Goal: Use online tool/utility: Utilize a website feature to perform a specific function

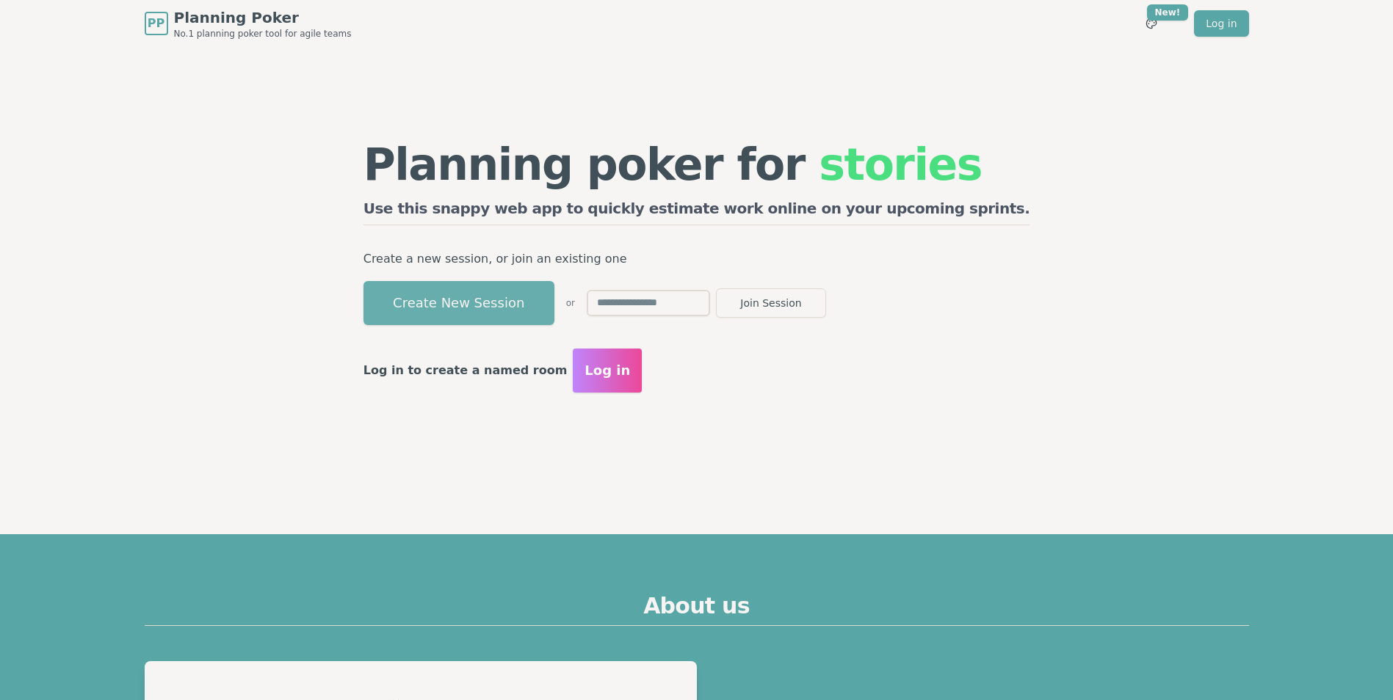
click at [550, 309] on button "Create New Session" at bounding box center [458, 303] width 191 height 44
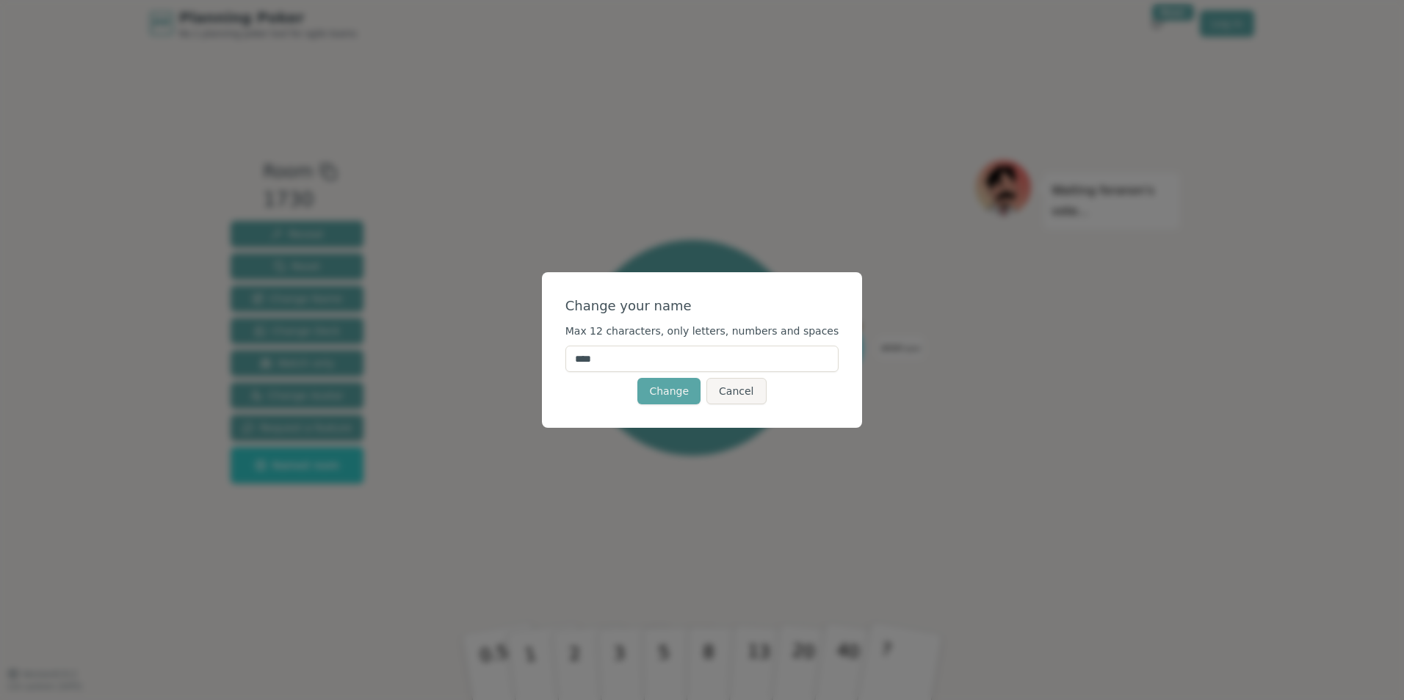
click at [615, 366] on input "****" at bounding box center [702, 359] width 274 height 26
type input "*"
type input "***"
click at [670, 388] on button "Change" at bounding box center [668, 391] width 63 height 26
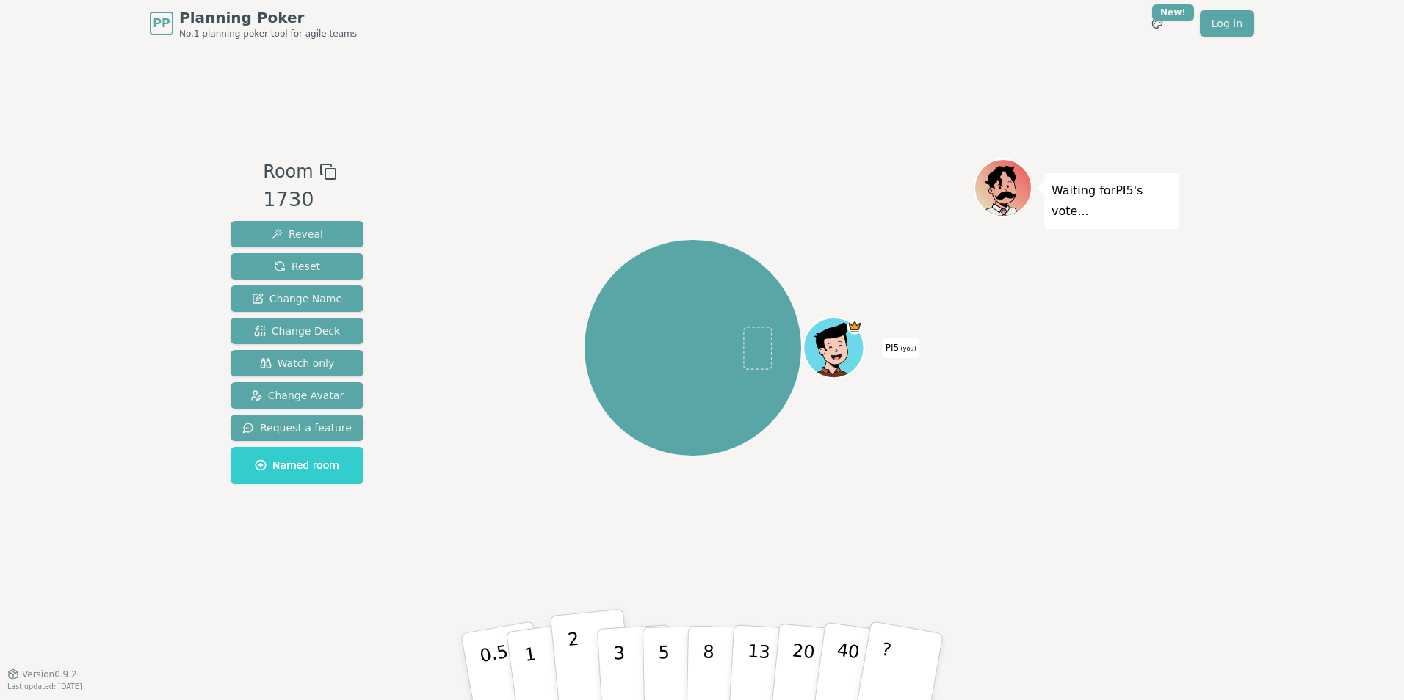
click at [576, 659] on p "2" at bounding box center [576, 669] width 19 height 80
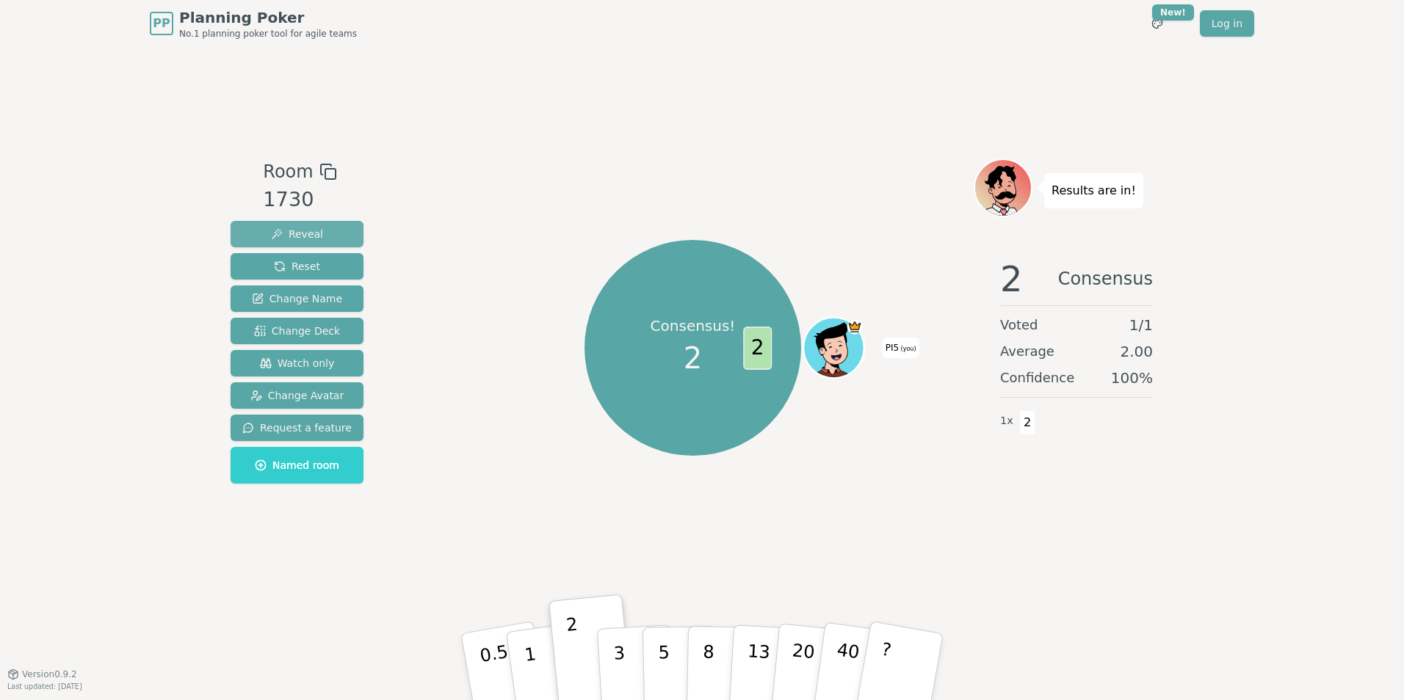
click at [311, 236] on span "Reveal" at bounding box center [297, 234] width 52 height 15
click at [305, 263] on span "Reset" at bounding box center [297, 266] width 46 height 15
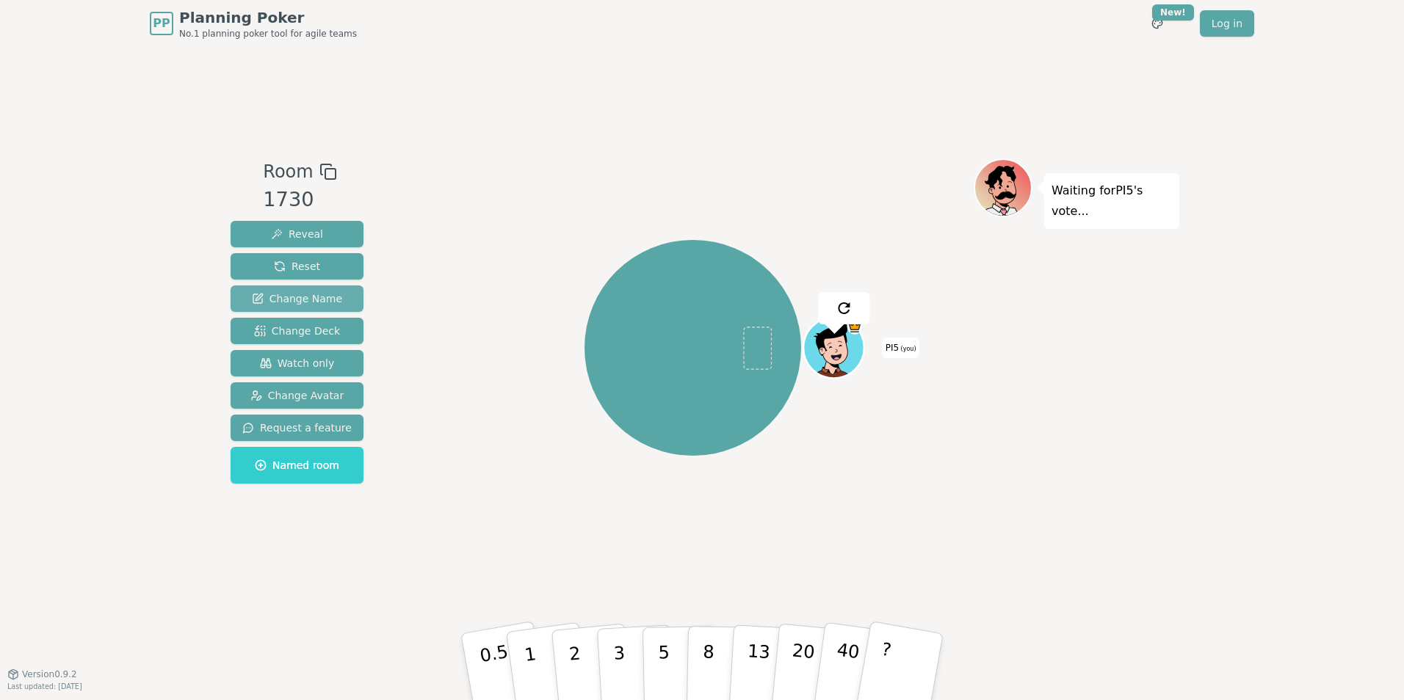
click at [305, 289] on button "Change Name" at bounding box center [297, 299] width 133 height 26
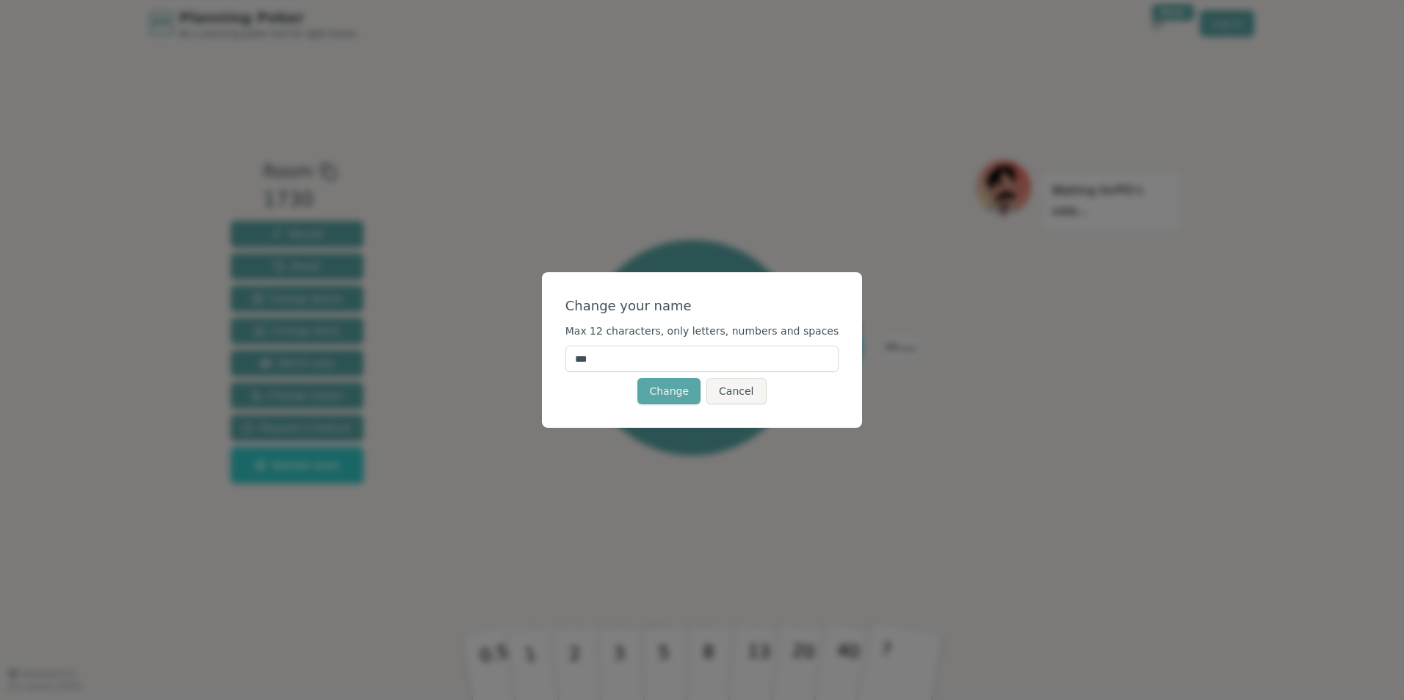
click at [626, 358] on input "***" at bounding box center [702, 359] width 274 height 26
type input "*"
type input "*****"
click at [662, 402] on button "Change" at bounding box center [668, 391] width 63 height 26
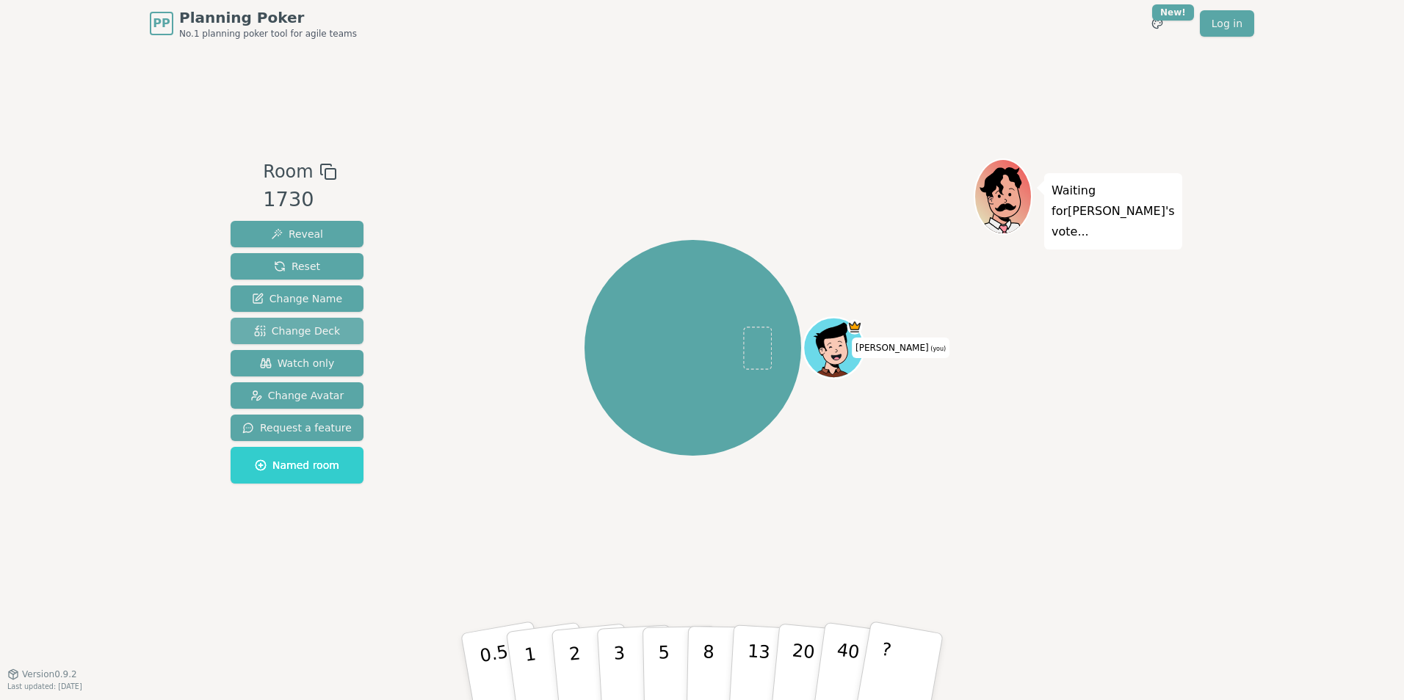
click at [342, 336] on button "Change Deck" at bounding box center [297, 331] width 133 height 26
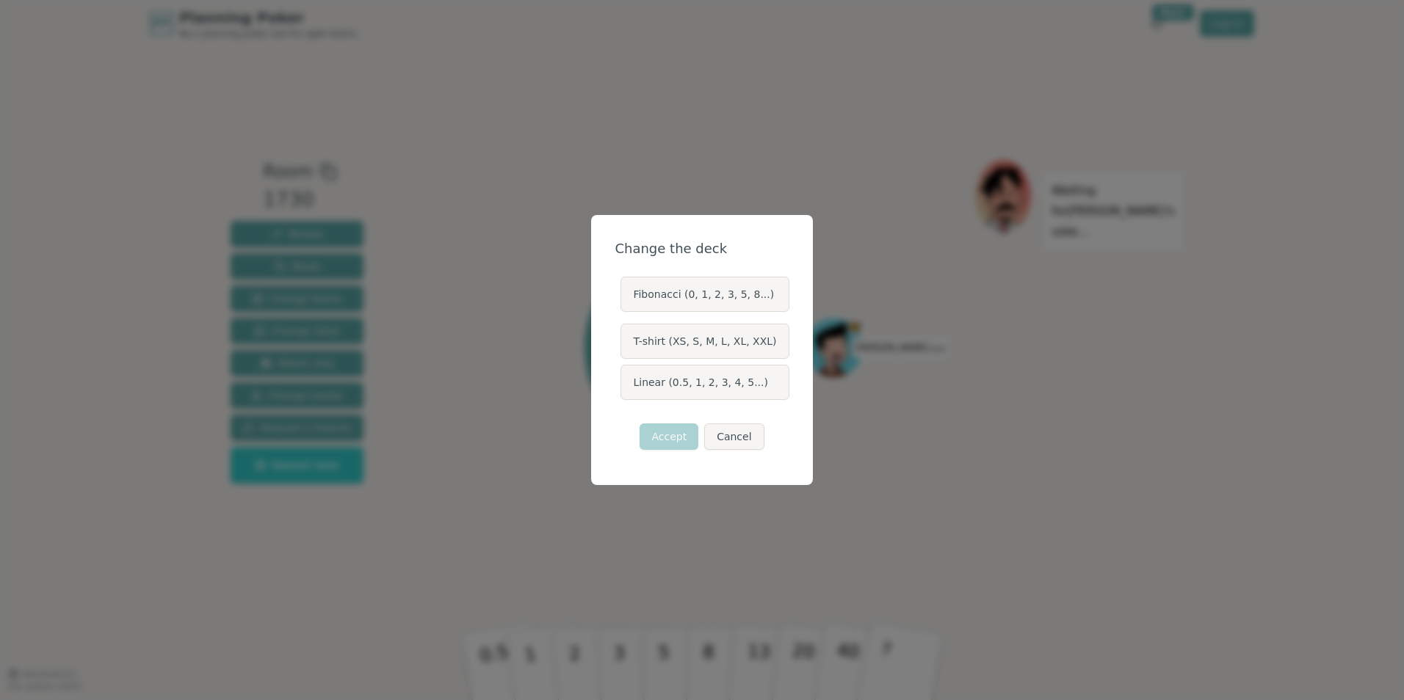
click at [667, 303] on label "Fibonacci (0, 1, 2, 3, 5, 8...)" at bounding box center [704, 294] width 168 height 35
click at [626, 300] on button "Fibonacci (0, 1, 2, 3, 5, 8...)" at bounding box center [620, 295] width 12 height 12
click at [673, 437] on button "Accept" at bounding box center [668, 437] width 59 height 26
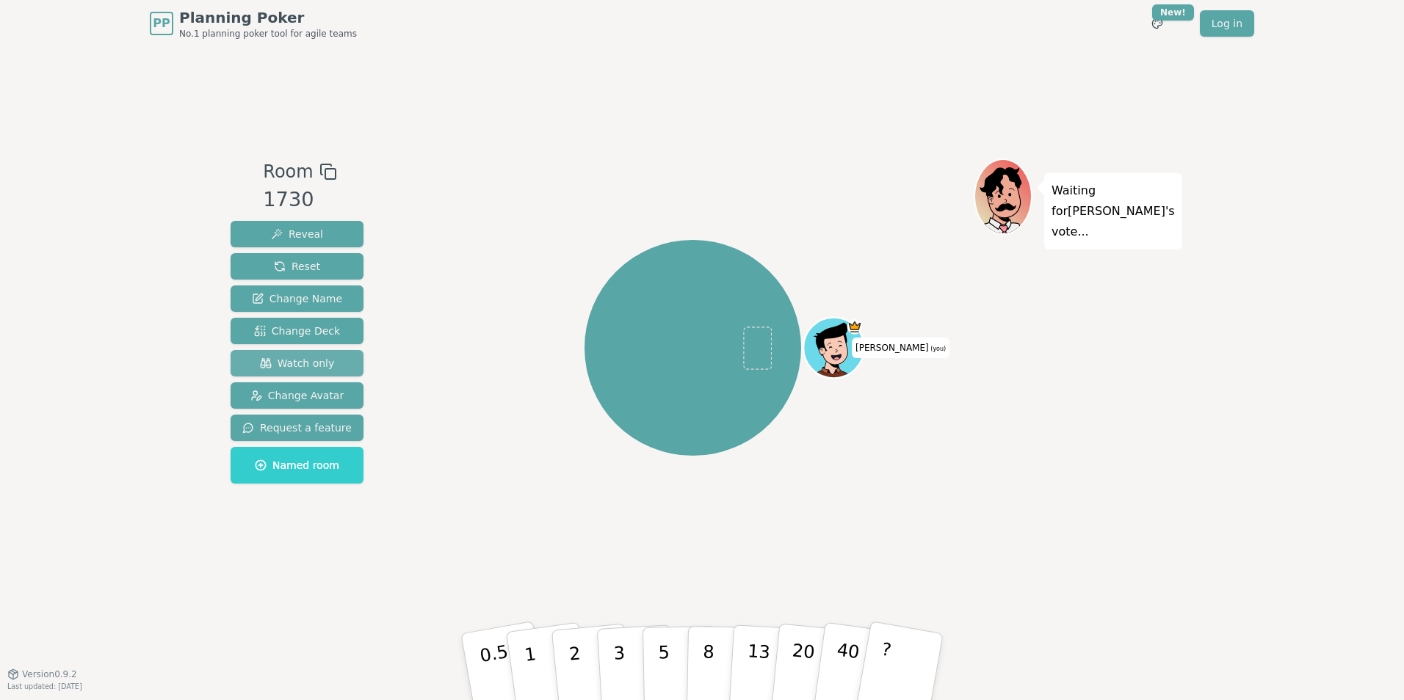
click at [327, 363] on span "Watch only" at bounding box center [297, 363] width 75 height 15
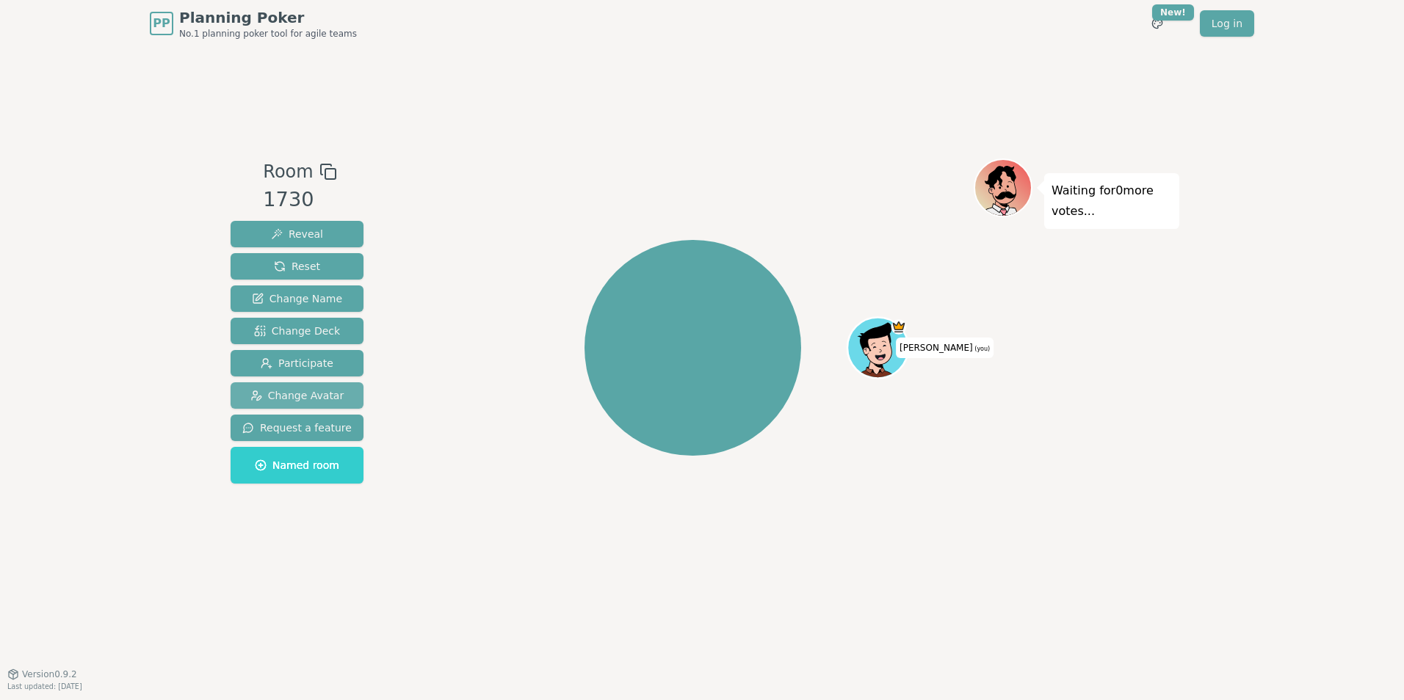
click at [342, 401] on button "Change Avatar" at bounding box center [297, 396] width 133 height 26
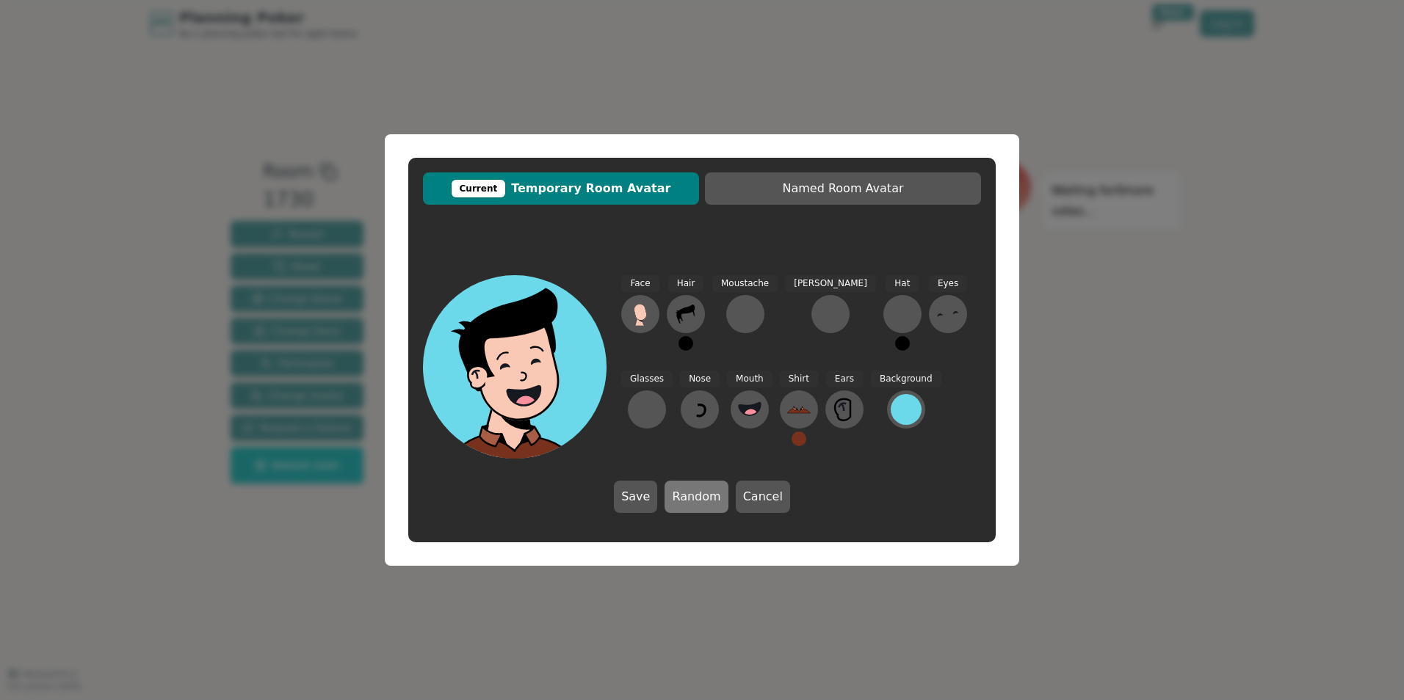
click at [706, 493] on button "Random" at bounding box center [695, 497] width 63 height 32
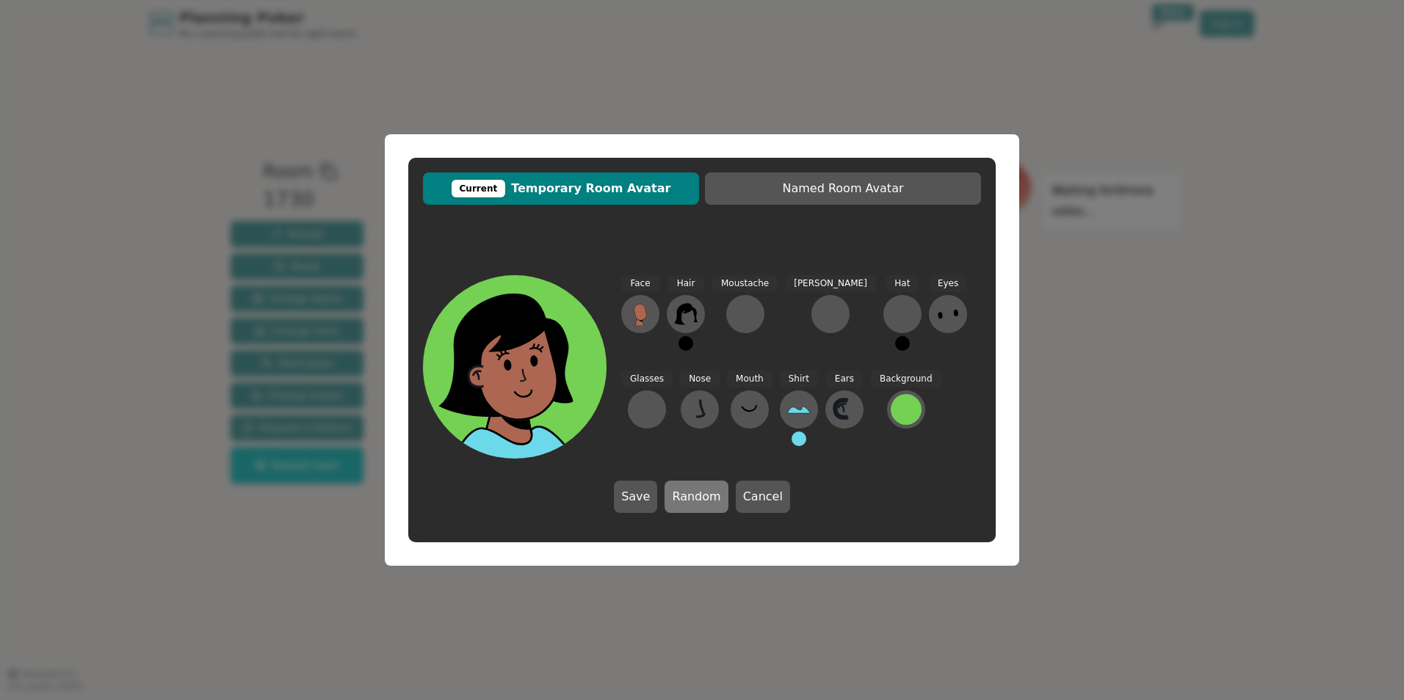
click at [706, 493] on button "Random" at bounding box center [695, 497] width 63 height 32
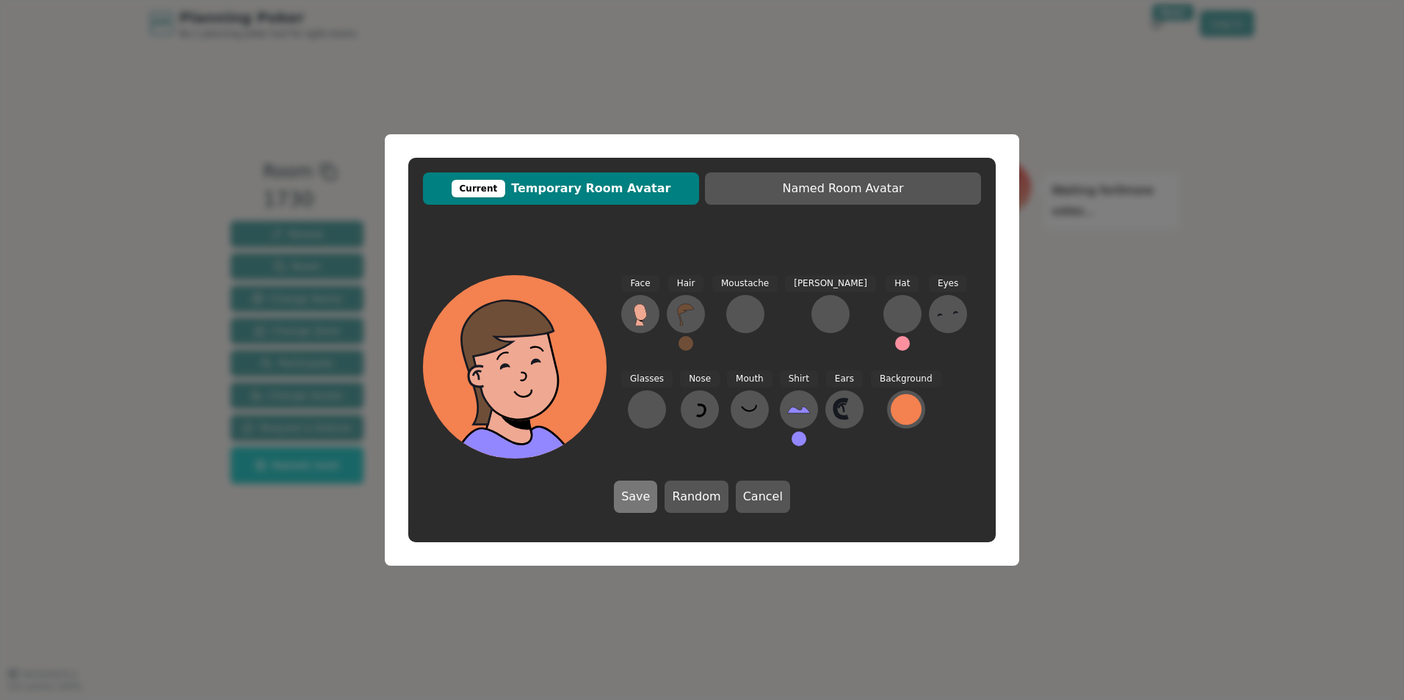
click at [656, 493] on button "Save" at bounding box center [635, 497] width 43 height 32
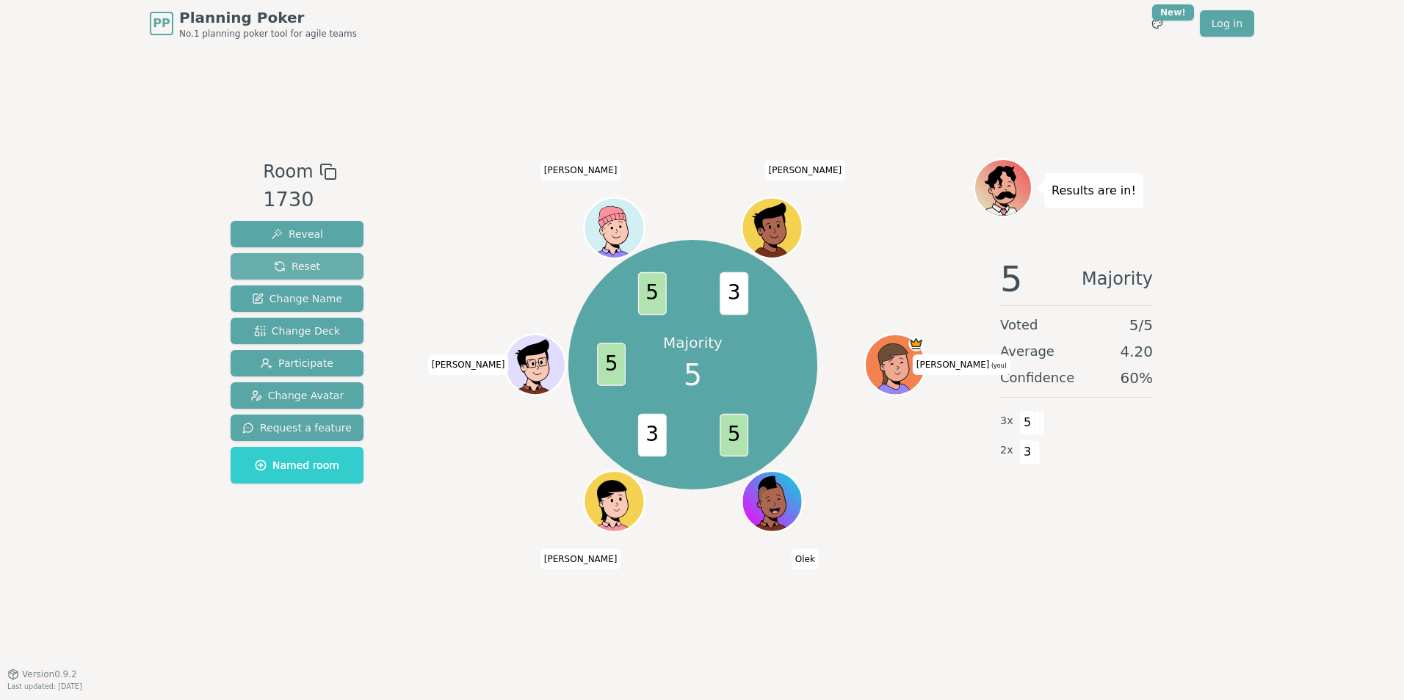
click at [333, 273] on button "Reset" at bounding box center [297, 266] width 133 height 26
